Goal: Book appointment/travel/reservation

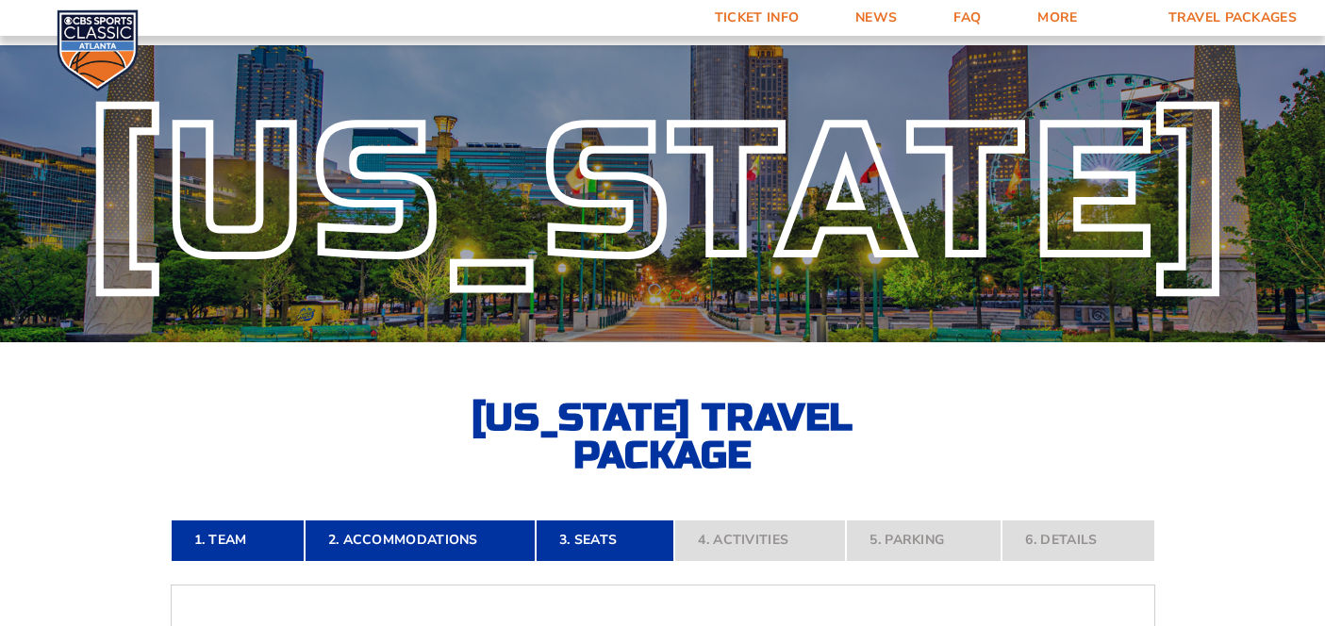
select select "3 Adults"
select select "Traditional with 2 Queen Beds Upgrade"
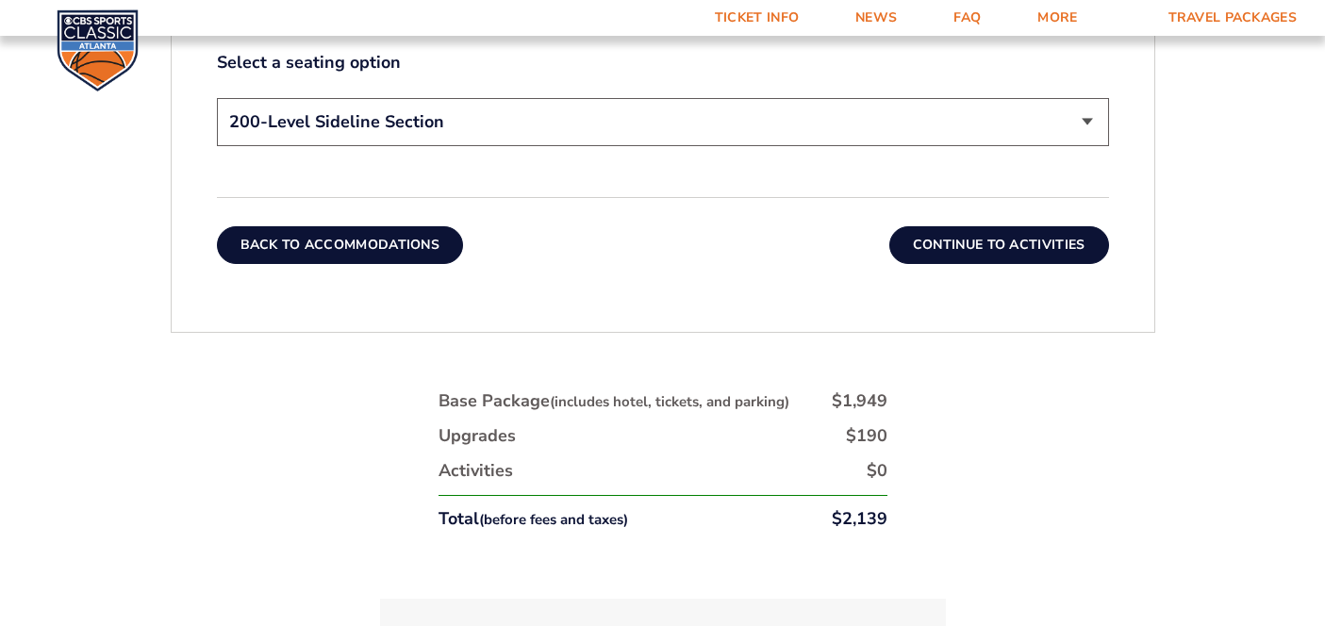
click at [438, 241] on button "Back To Accommodations" at bounding box center [340, 245] width 247 height 38
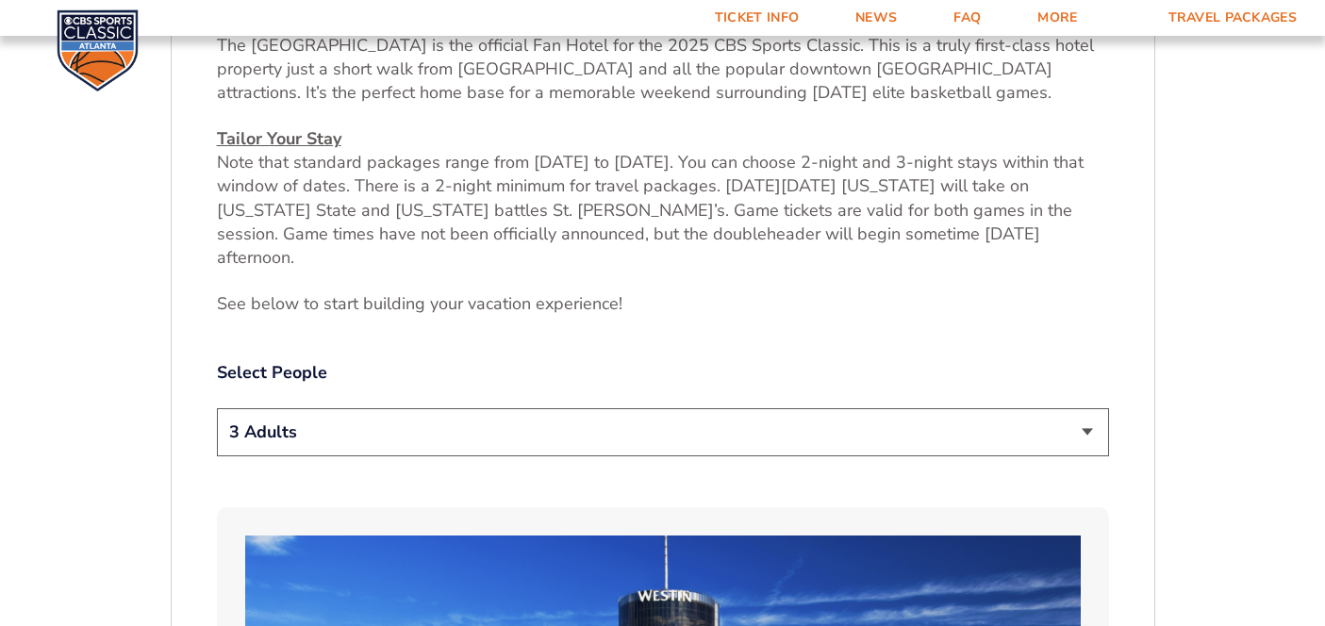
scroll to position [779, 0]
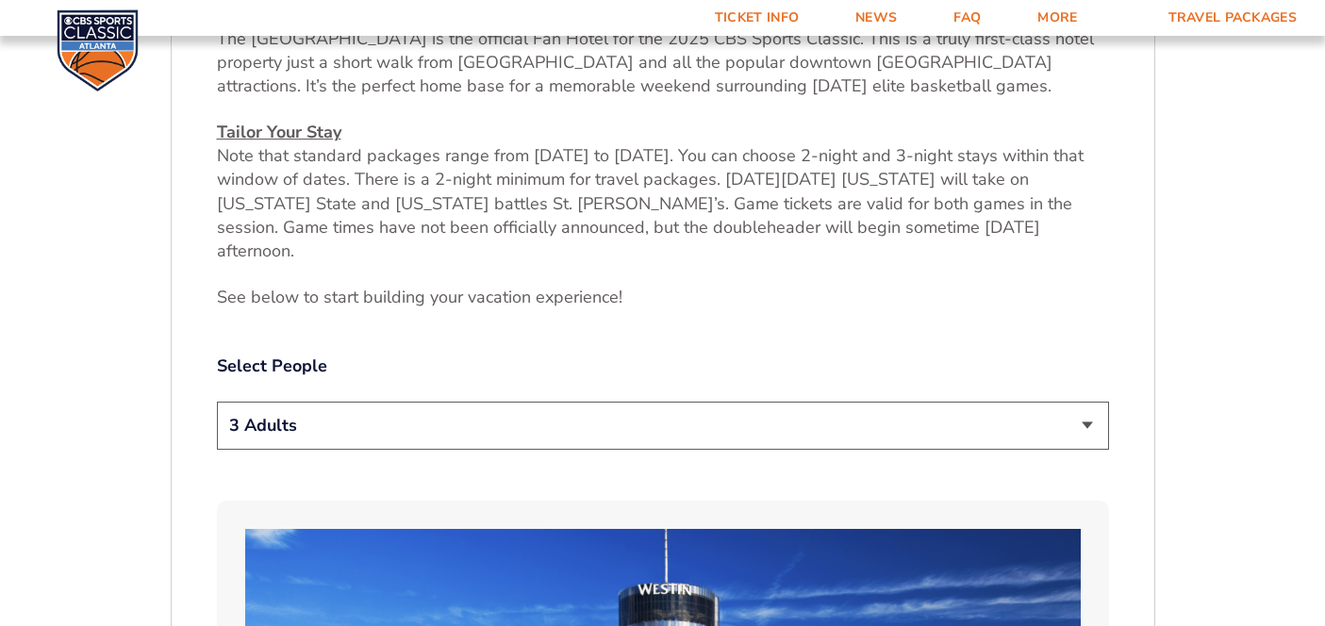
click at [627, 402] on select "1 Adult 2 Adults 3 Adults 4 Adults 2 Adults + 1 Child 2 Adults + 2 Children 2 A…" at bounding box center [663, 426] width 892 height 48
select select "2 Adults"
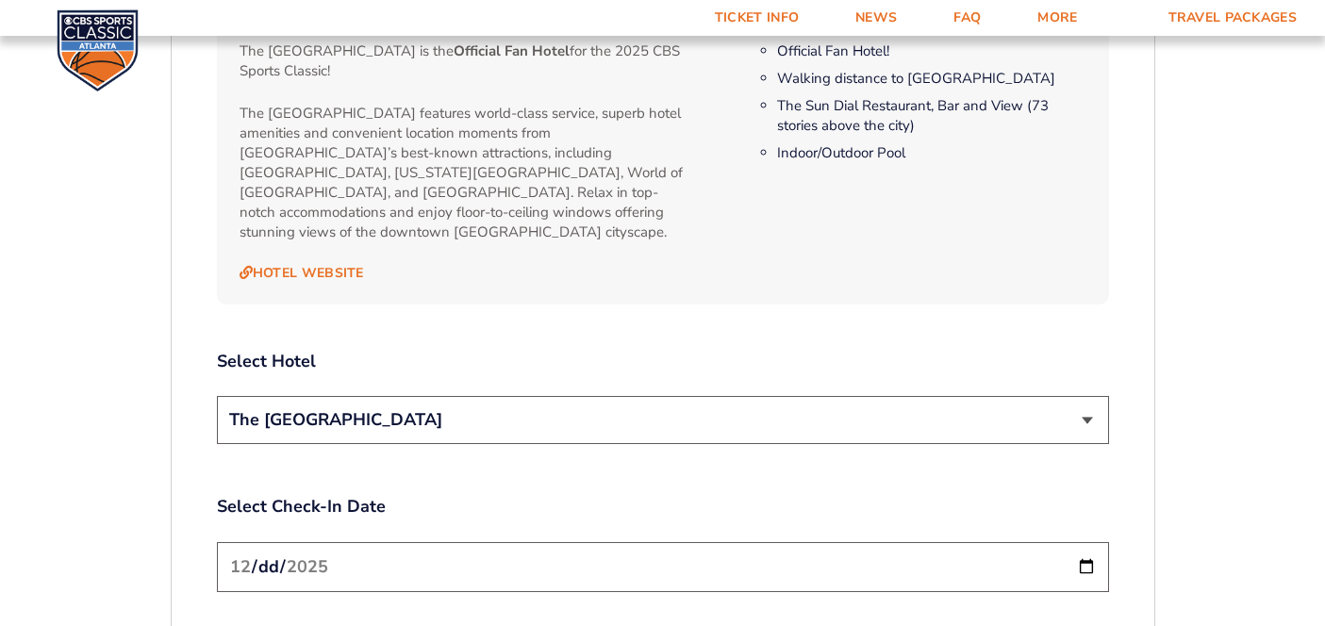
scroll to position [2142, 0]
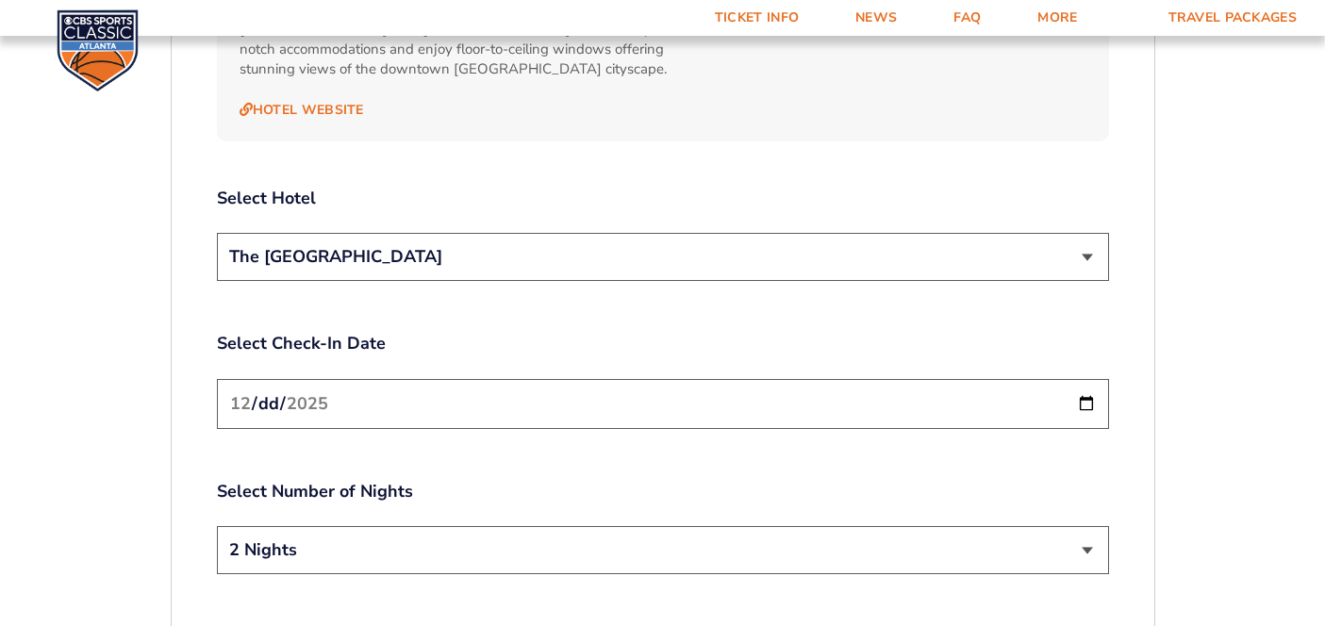
click at [563, 379] on input "[DATE]" at bounding box center [663, 404] width 892 height 50
click at [1103, 379] on input "[DATE]" at bounding box center [663, 404] width 892 height 50
click at [1089, 379] on input "[DATE]" at bounding box center [663, 404] width 892 height 50
type input "[DATE]"
click at [360, 526] on select "2 Nights 3 Nights" at bounding box center [663, 550] width 892 height 48
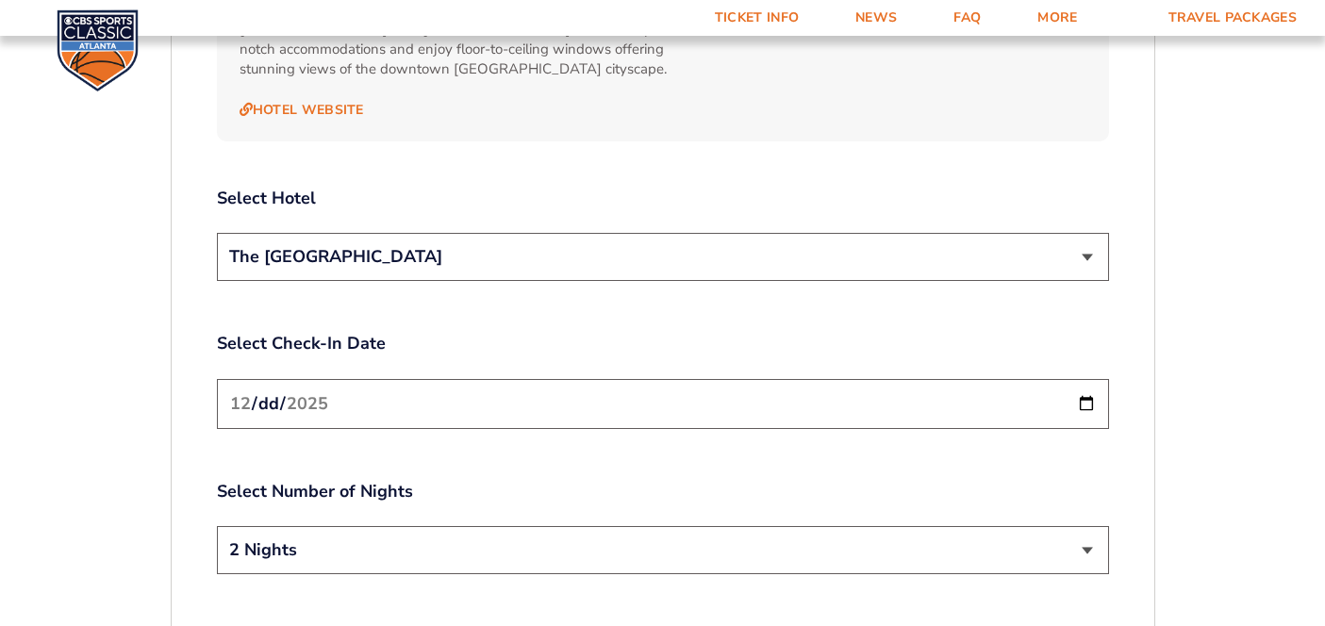
select select "3 Nights"
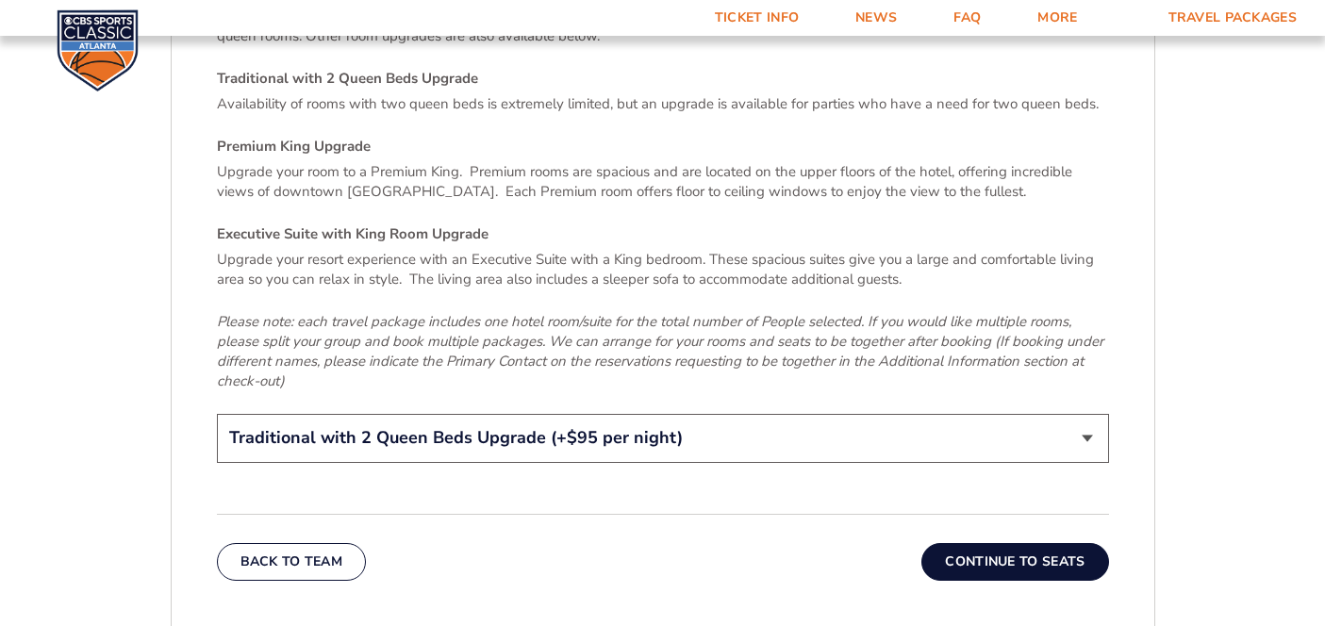
scroll to position [2844, 0]
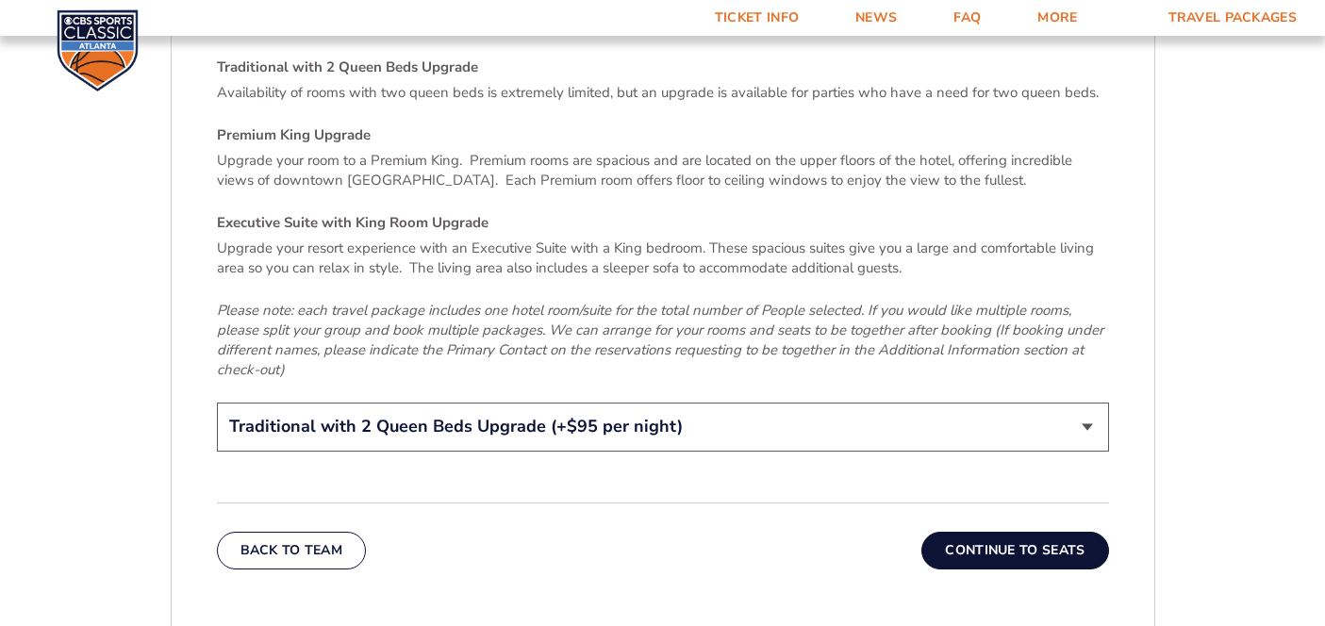
click at [585, 403] on select "Traditional King Traditional with 2 Queen Beds Upgrade (+$95 per night) Premium…" at bounding box center [663, 427] width 892 height 48
select select "Traditional King"
click at [972, 532] on button "Continue To Seats" at bounding box center [1015, 551] width 187 height 38
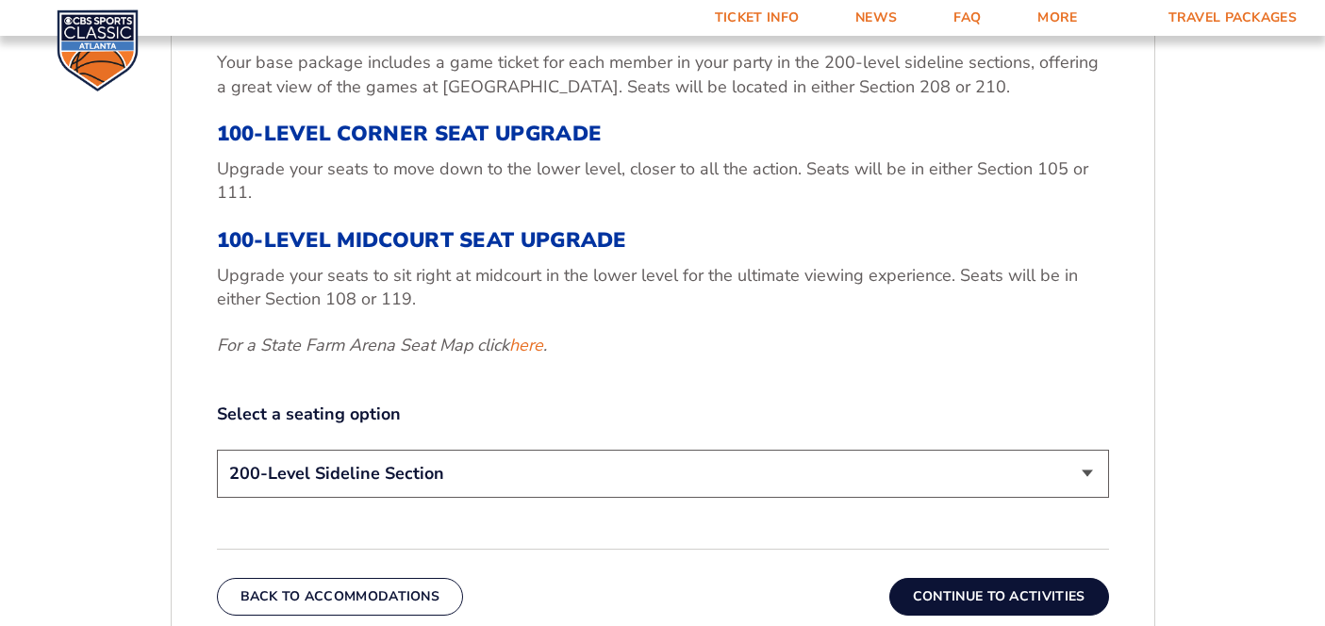
scroll to position [719, 0]
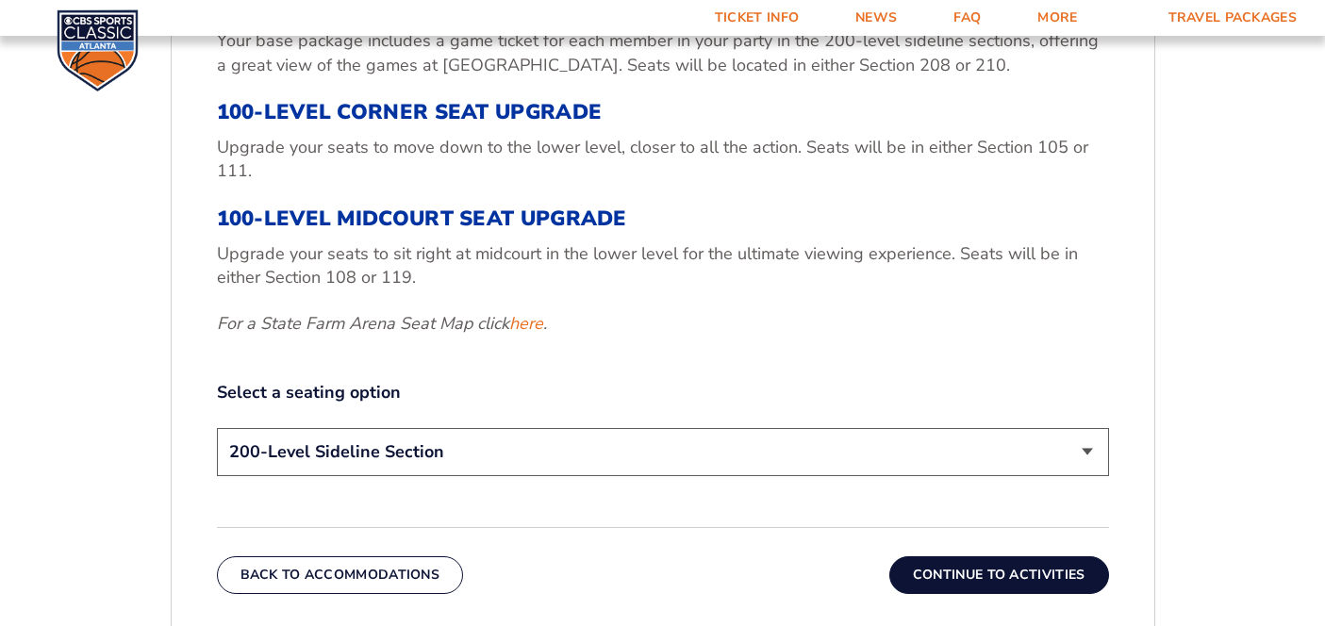
click at [744, 462] on select "200-Level Sideline Section 100-Level Corner Seat Upgrade (+$120 per person) 100…" at bounding box center [663, 452] width 892 height 48
select select "100-Level Corner Seat Upgrade"
click at [973, 589] on button "Continue To Activities" at bounding box center [999, 575] width 220 height 38
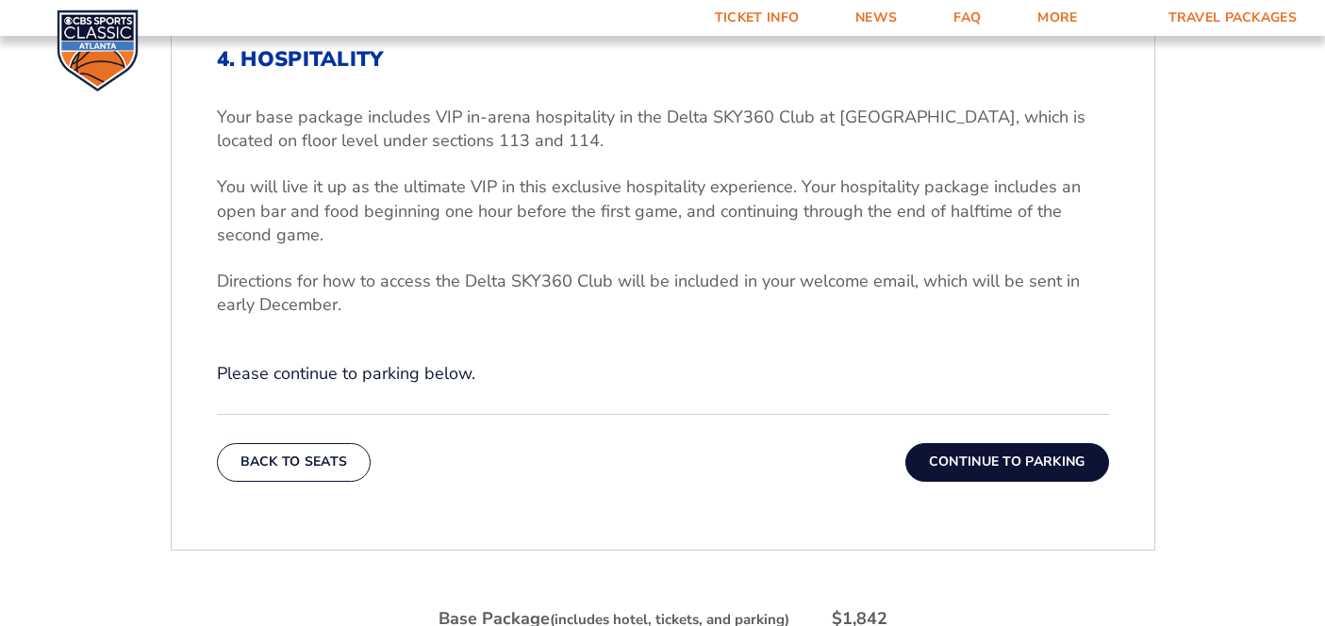
scroll to position [608, 0]
